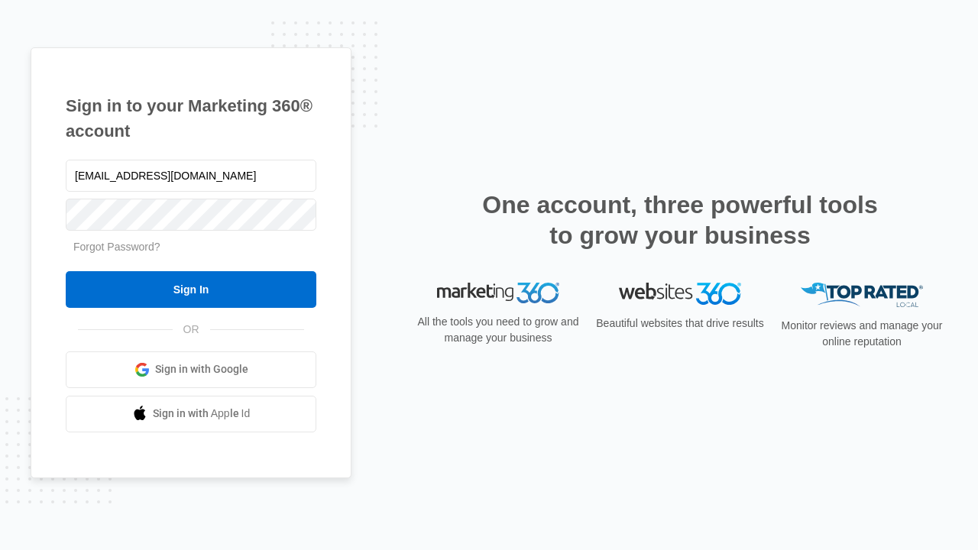
type input "[EMAIL_ADDRESS][DOMAIN_NAME]"
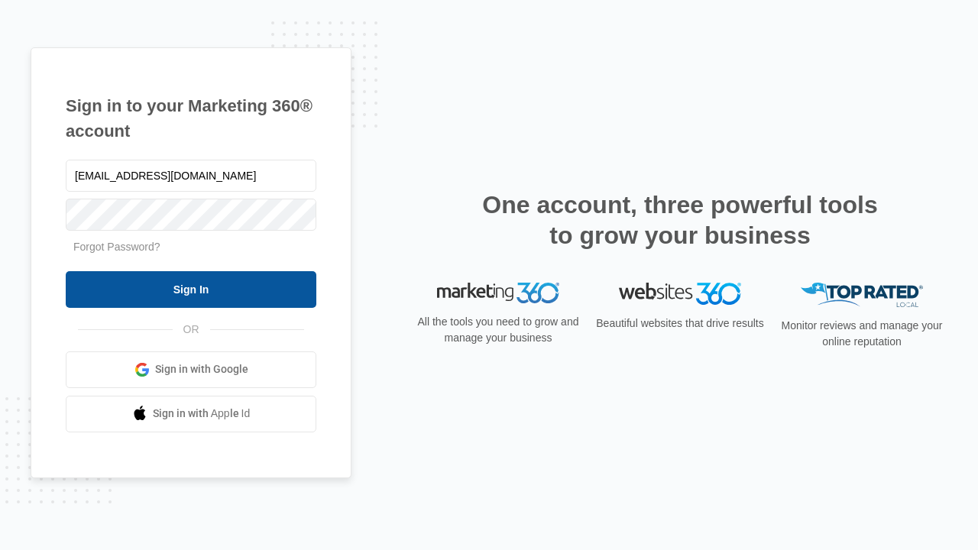
click at [191, 289] on input "Sign In" at bounding box center [191, 289] width 251 height 37
